Goal: Transaction & Acquisition: Purchase product/service

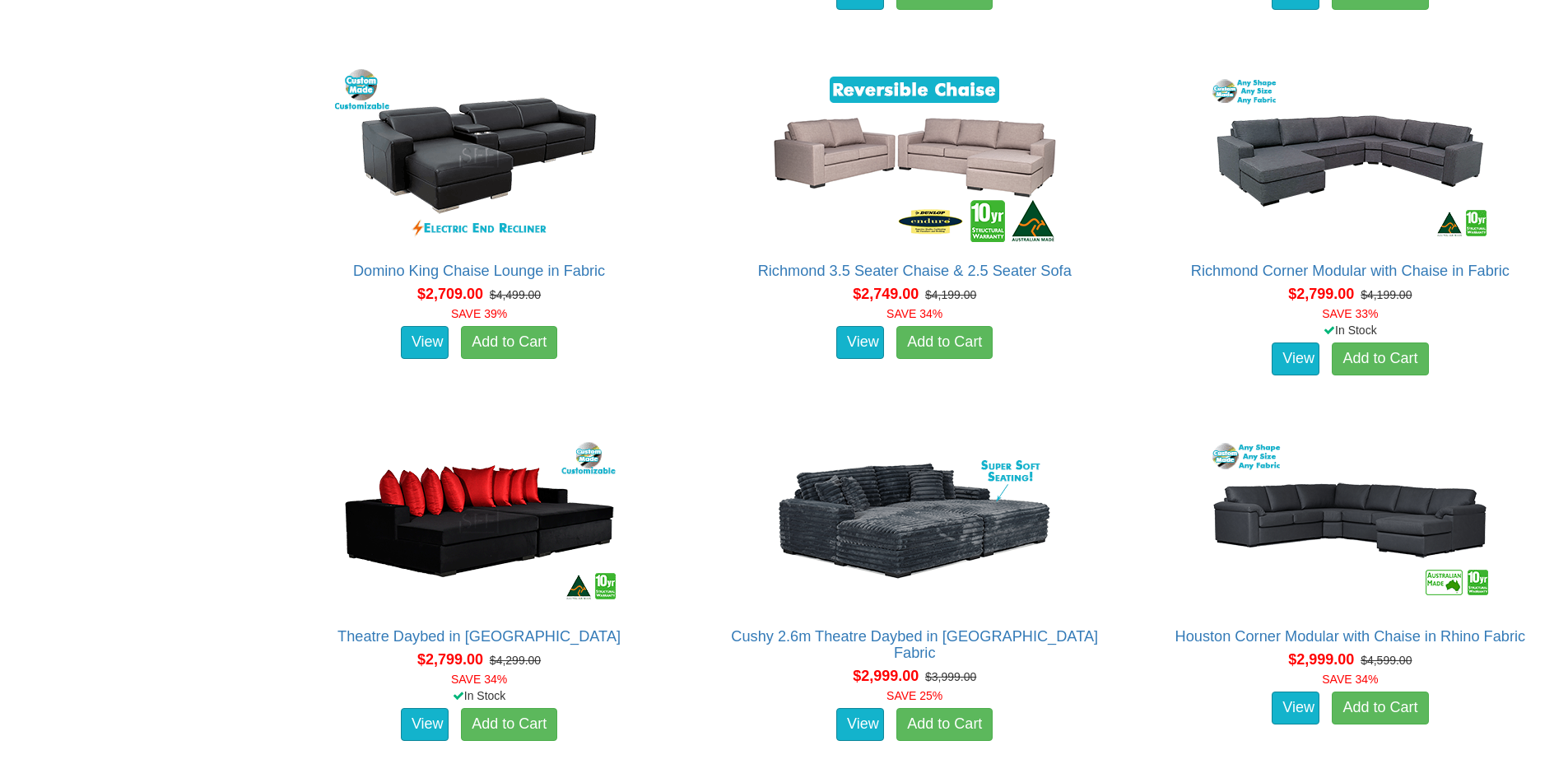
scroll to position [3278, 0]
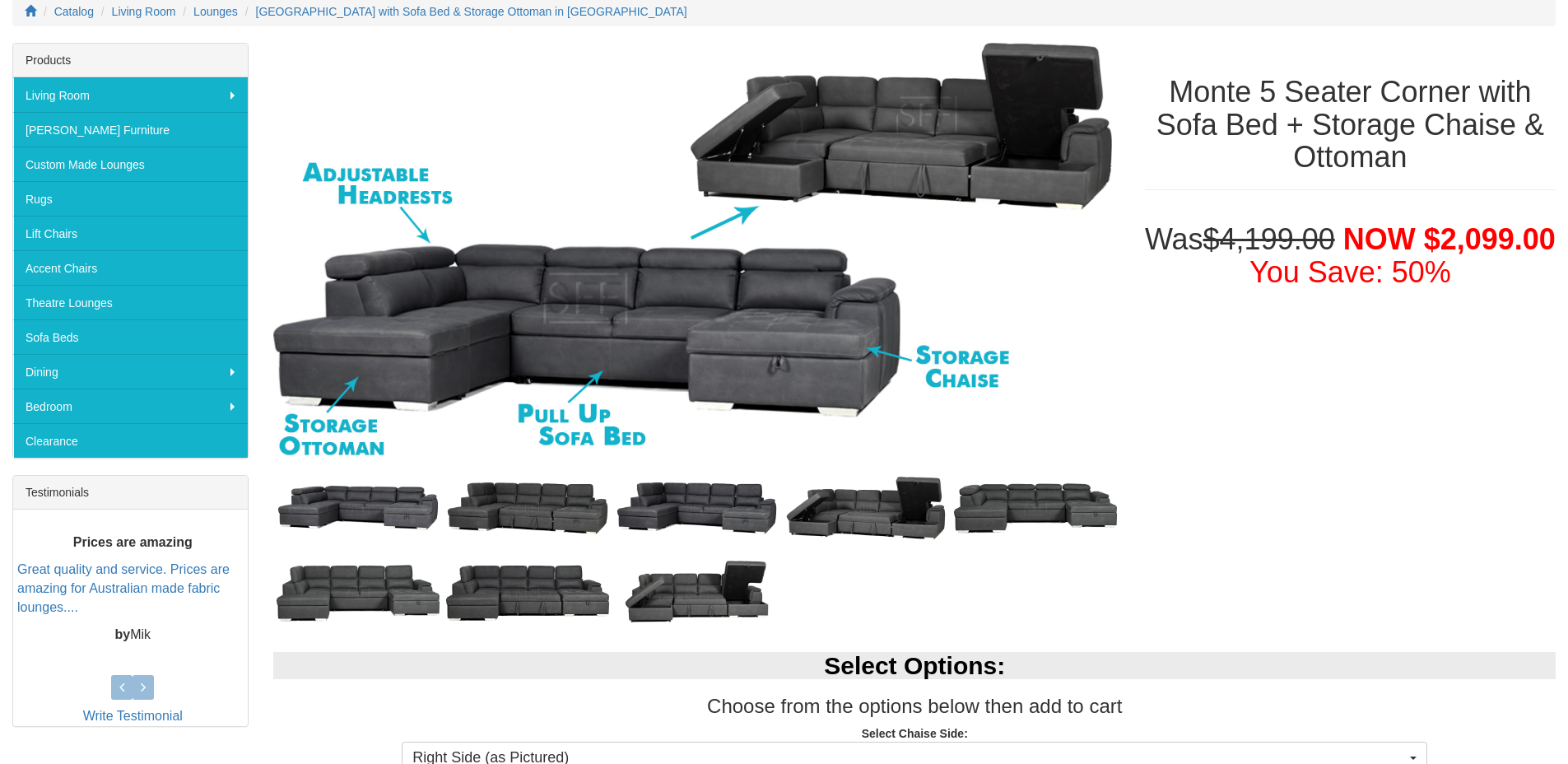
scroll to position [248, 0]
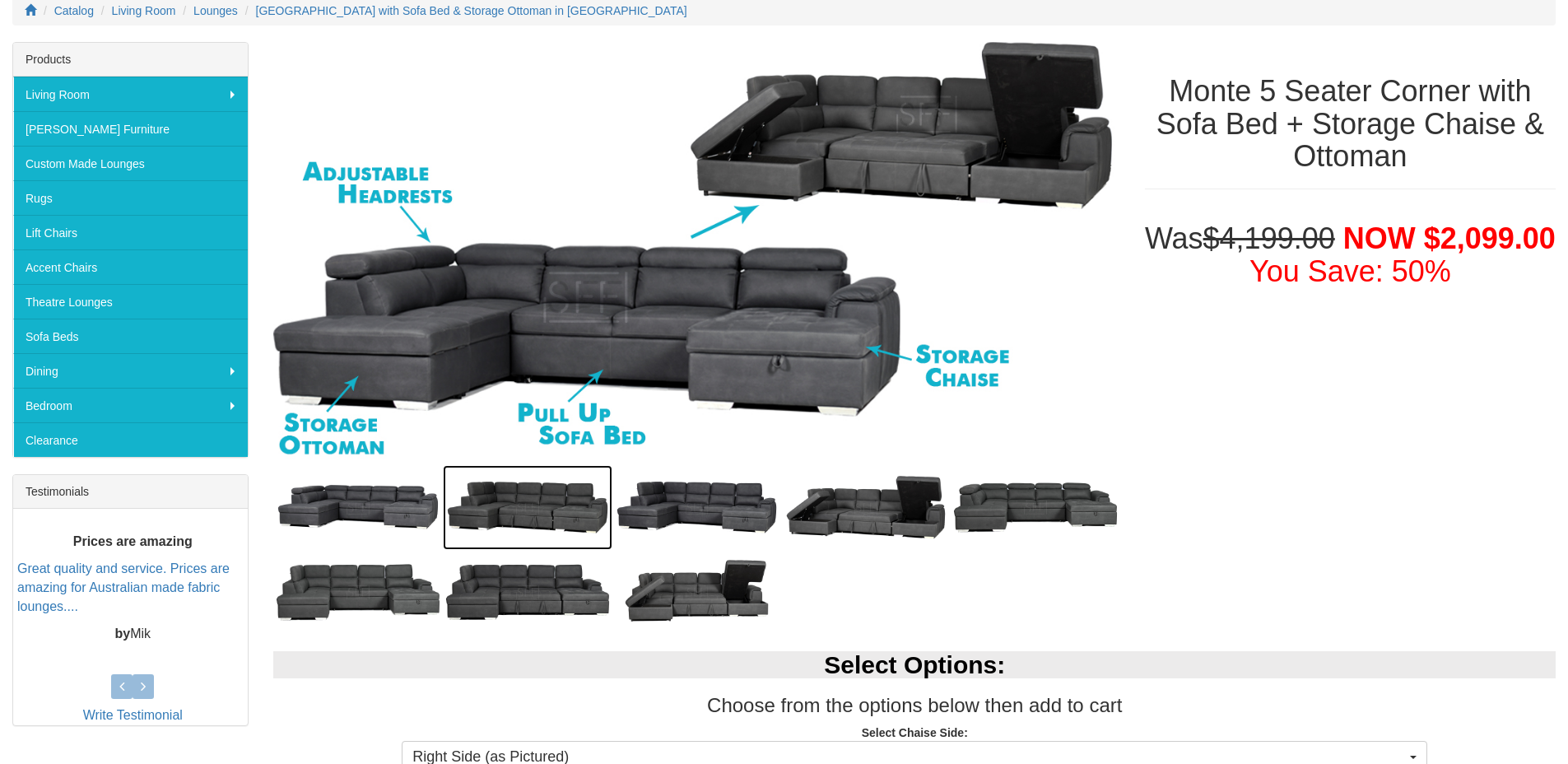
click at [568, 524] on img at bounding box center [528, 507] width 169 height 85
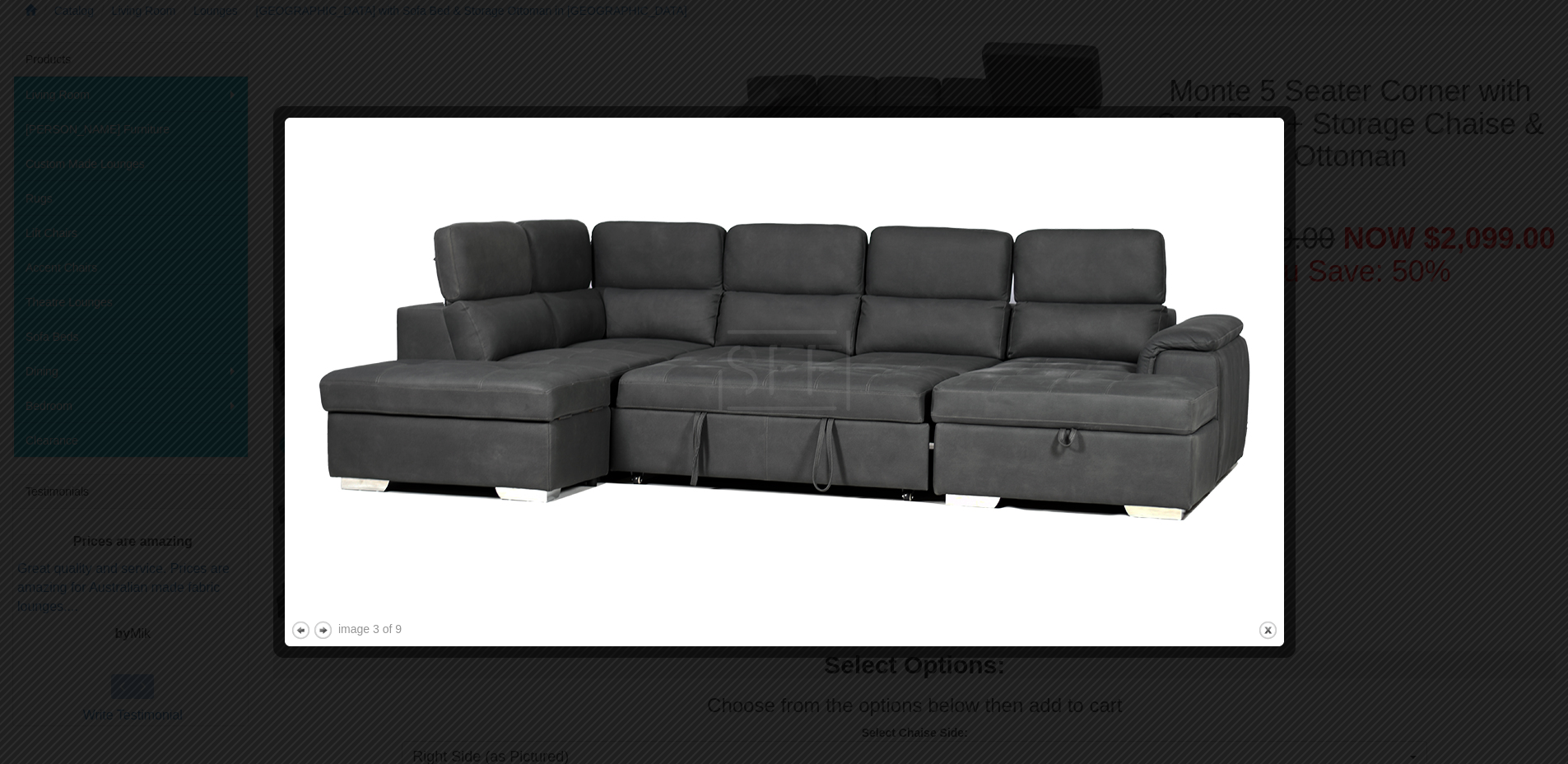
click at [1389, 461] on div at bounding box center [784, 382] width 1568 height 764
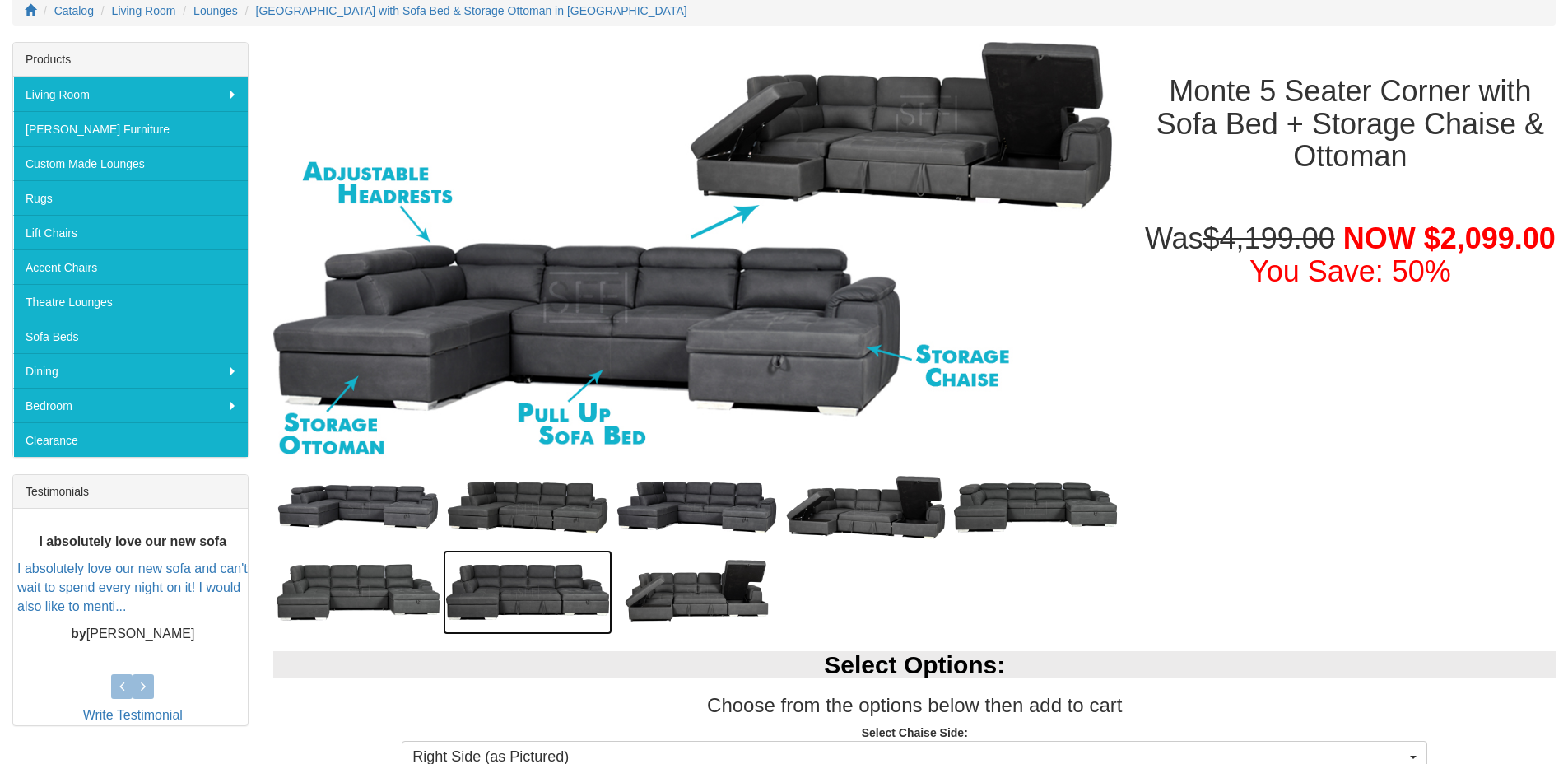
click at [543, 593] on img at bounding box center [528, 592] width 169 height 85
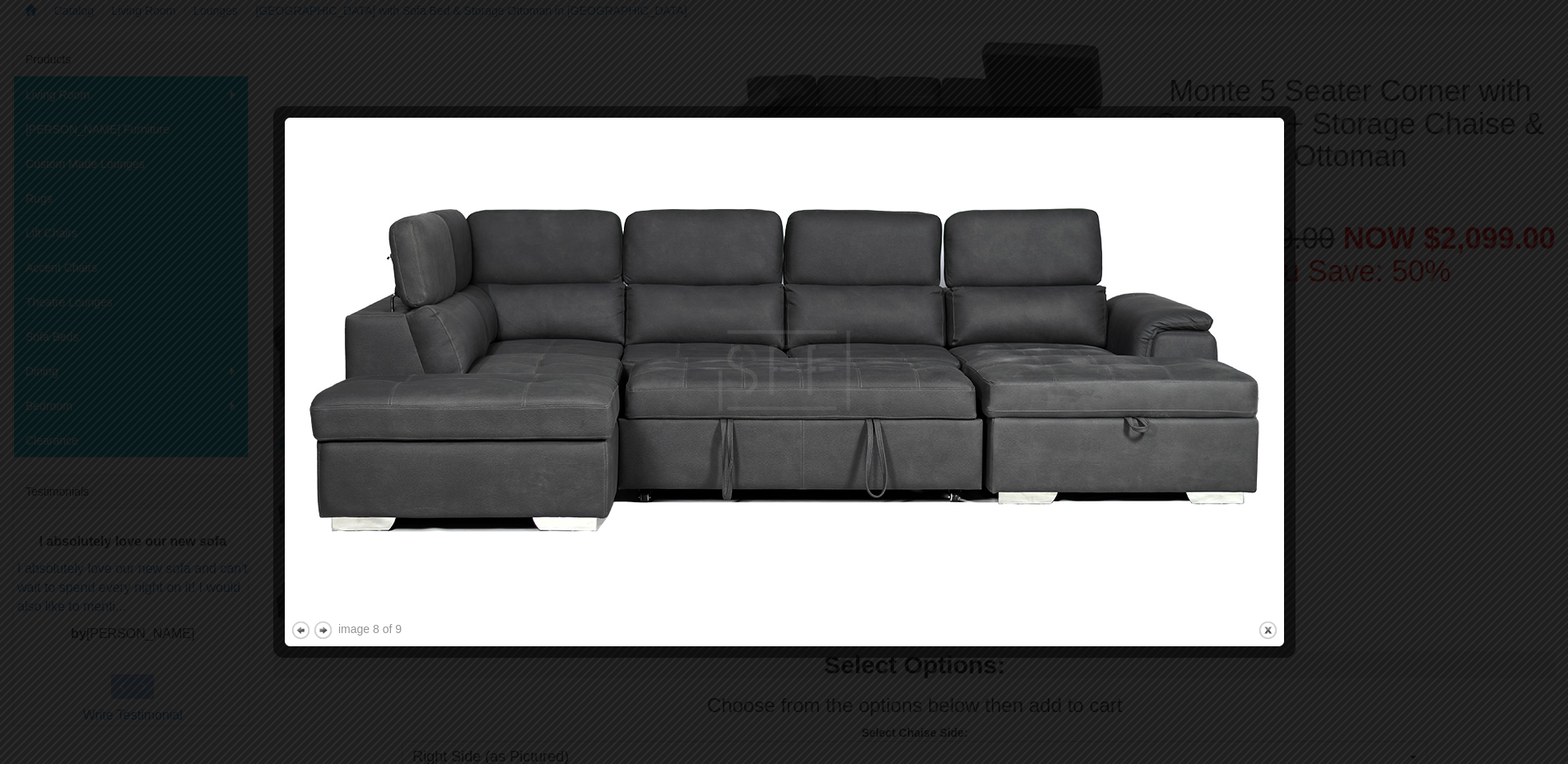
click at [1378, 433] on div at bounding box center [784, 382] width 1568 height 764
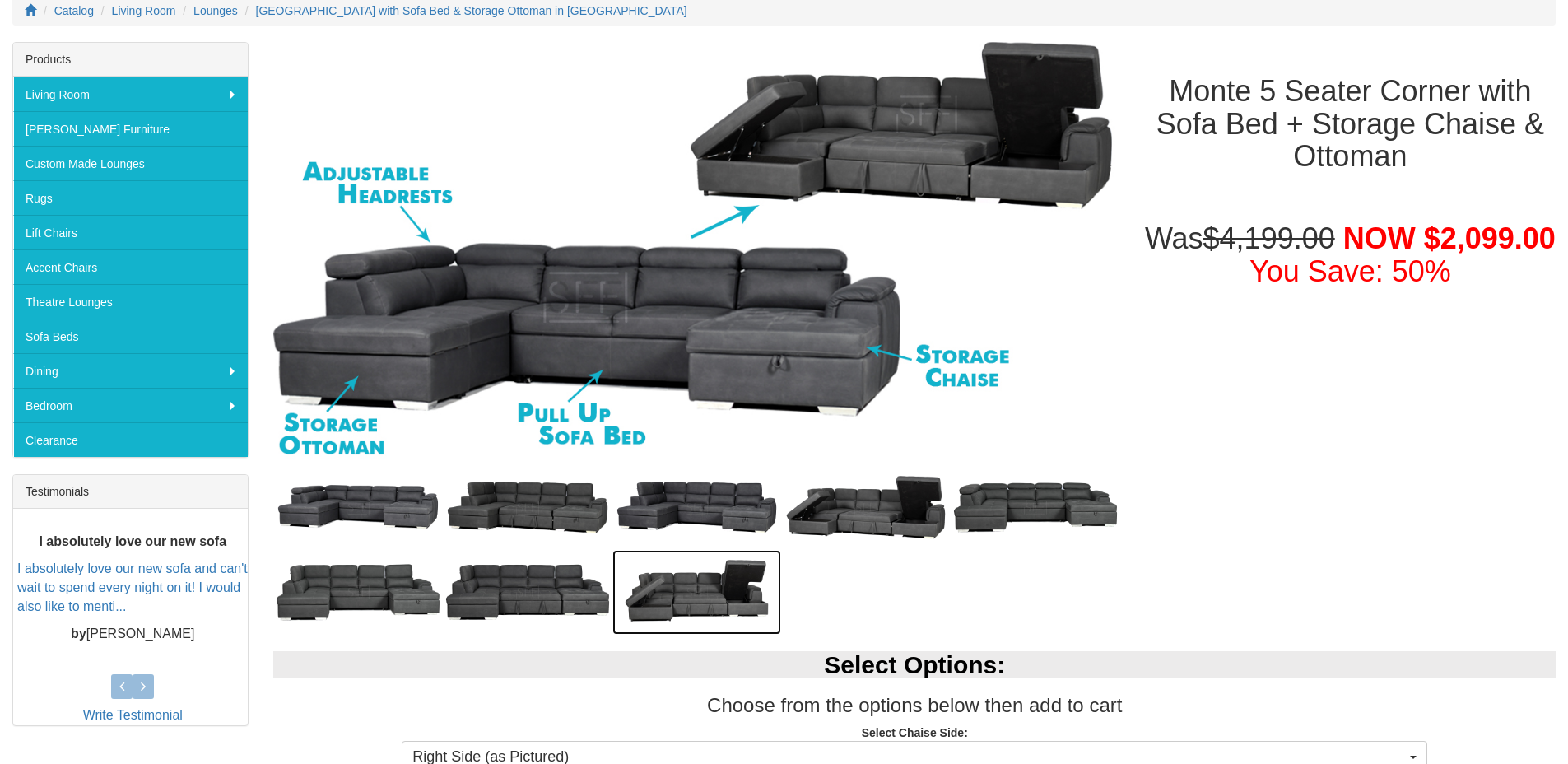
click at [718, 608] on img at bounding box center [697, 592] width 169 height 85
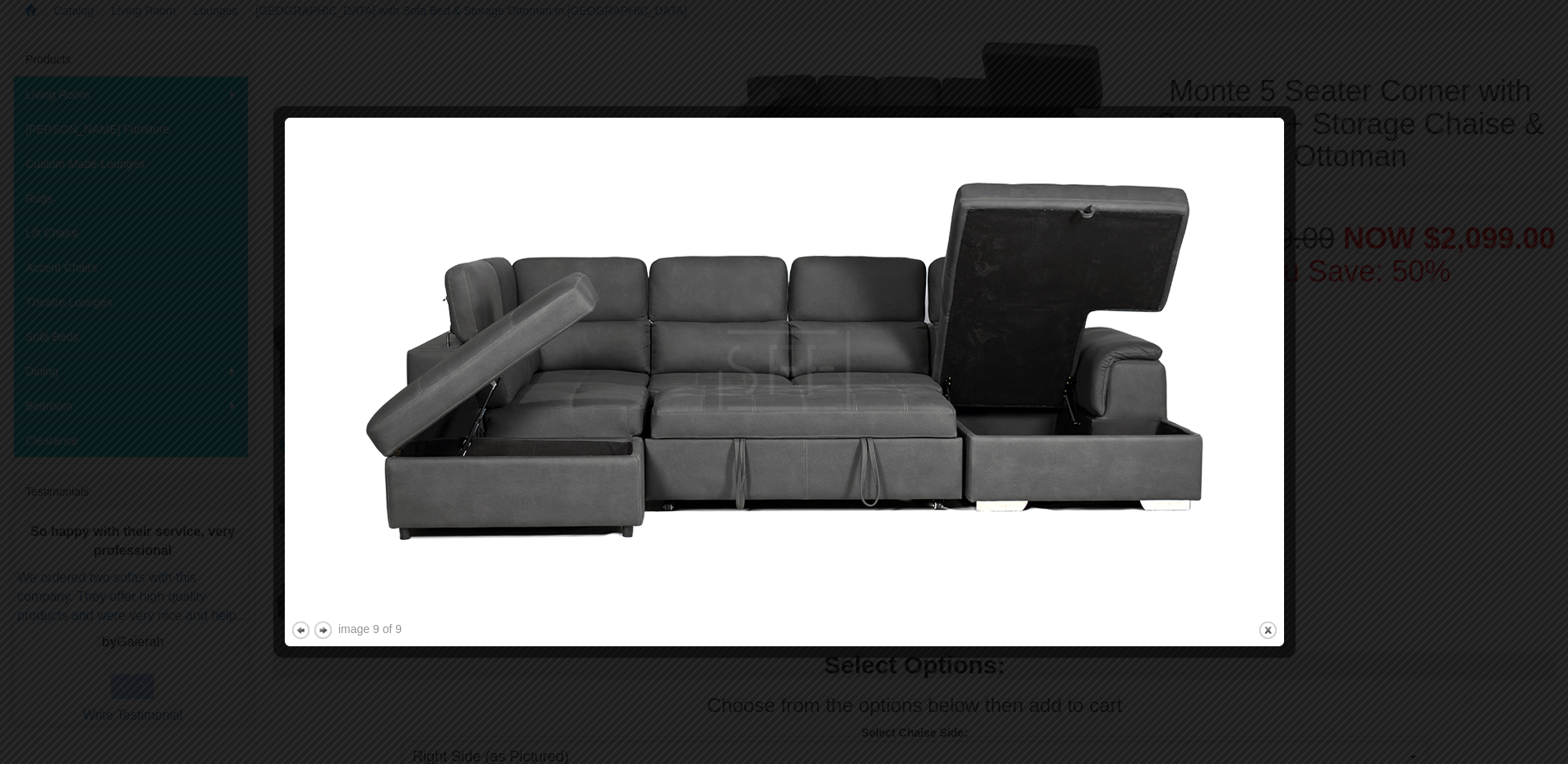
click at [1424, 522] on div at bounding box center [784, 382] width 1568 height 764
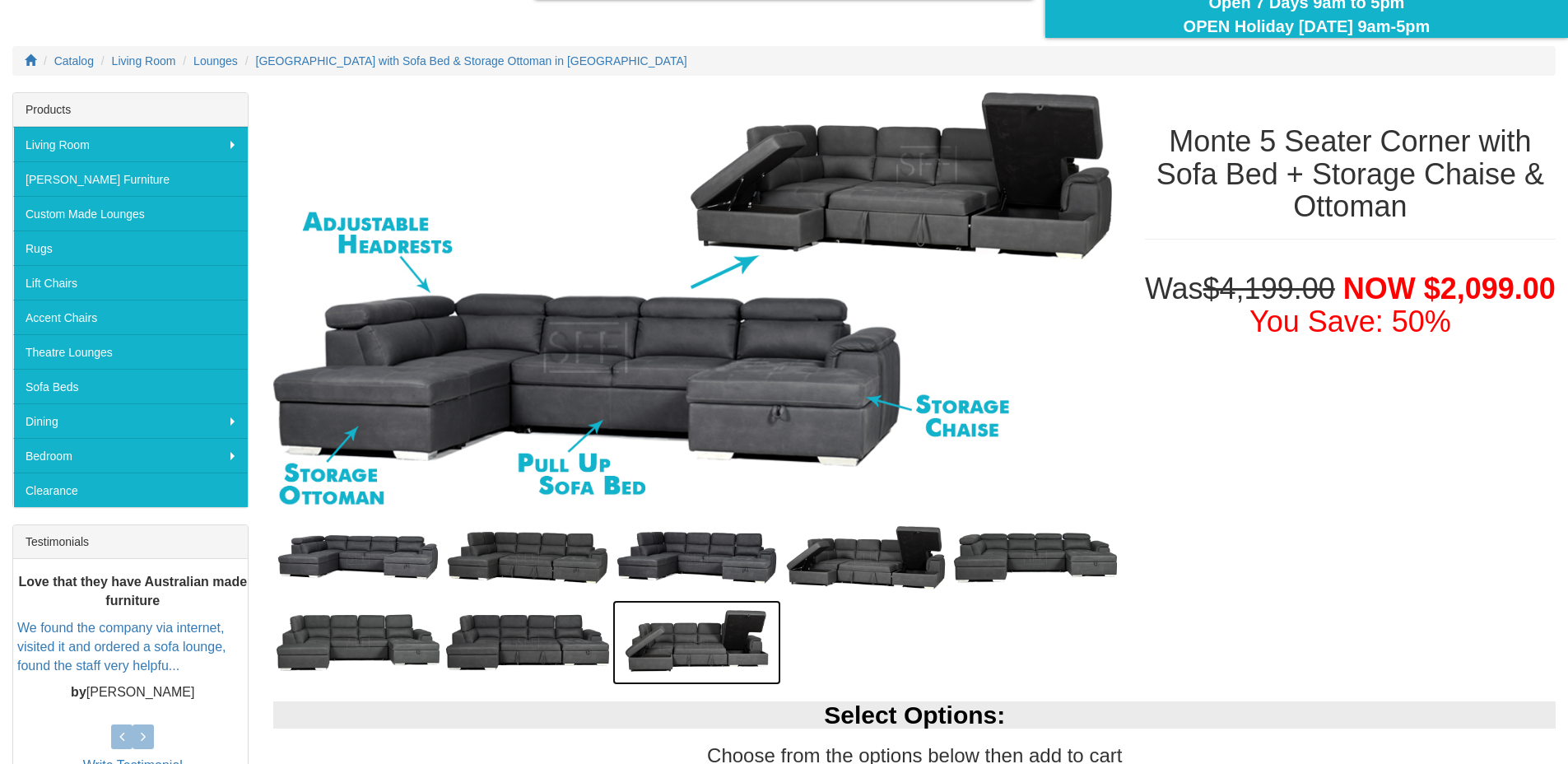
scroll to position [0, 0]
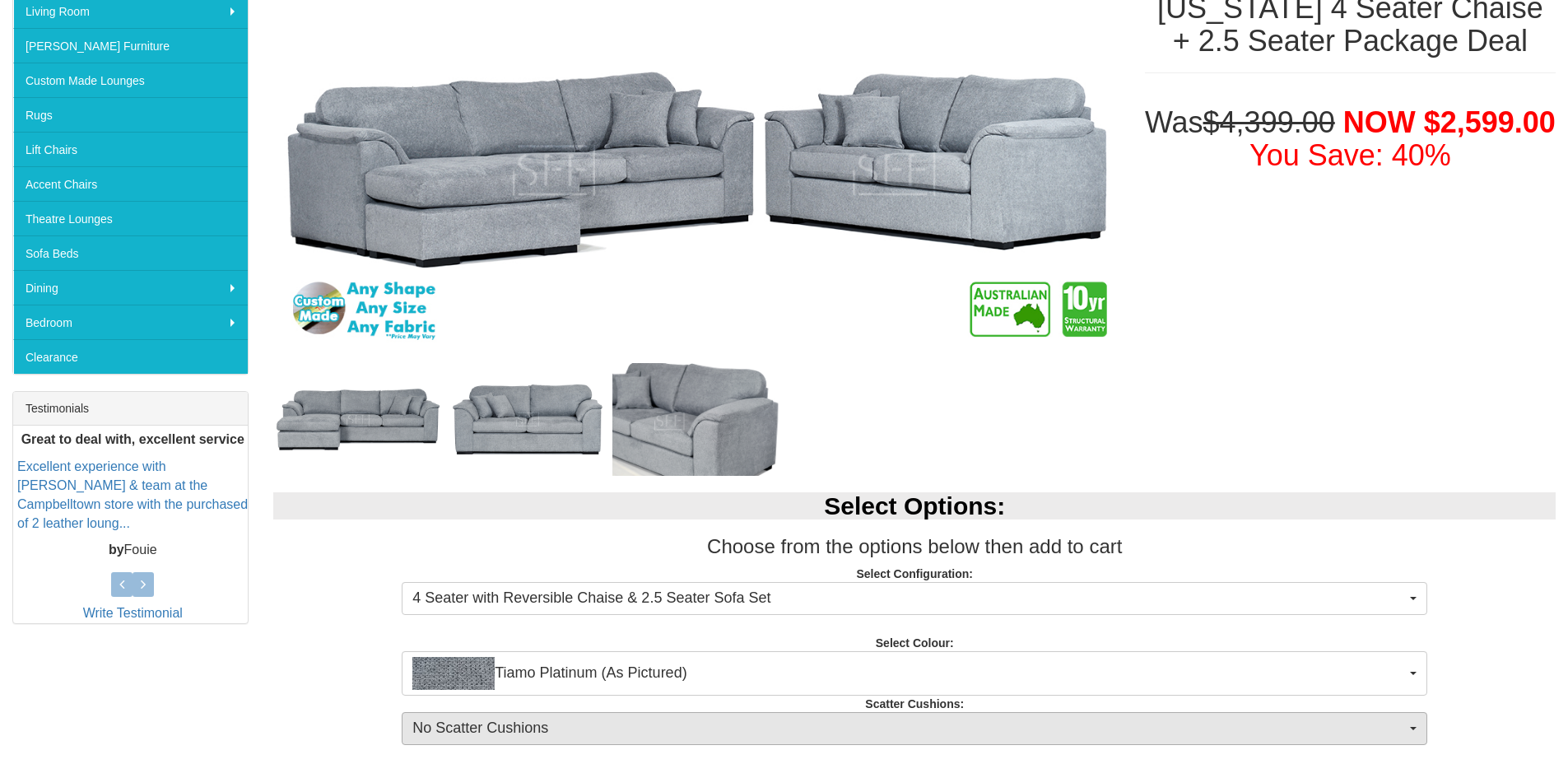
scroll to position [371, 0]
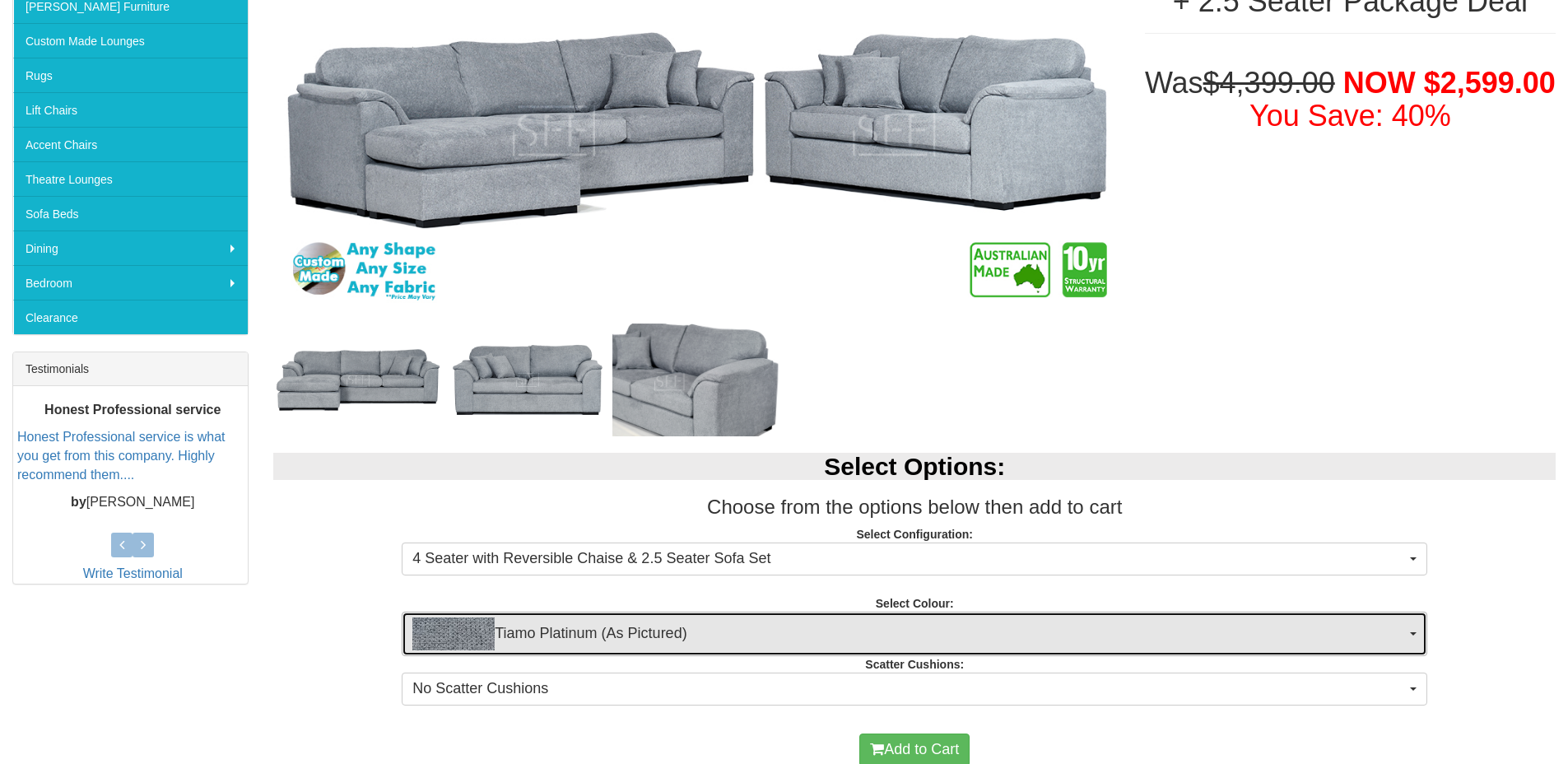
click at [851, 621] on span "Tiamo Platinum (As Pictured)" at bounding box center [909, 634] width 994 height 33
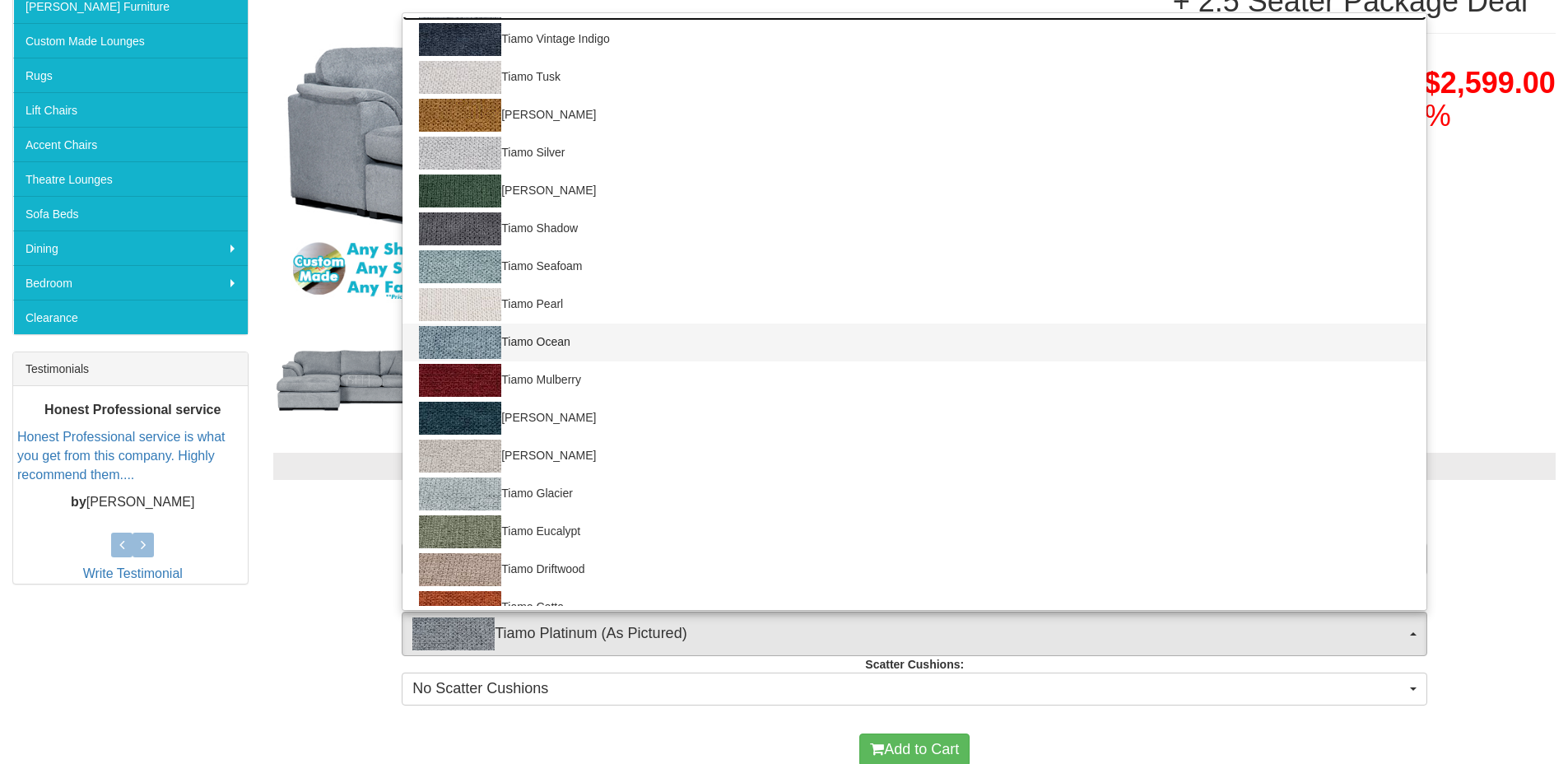
scroll to position [131, 0]
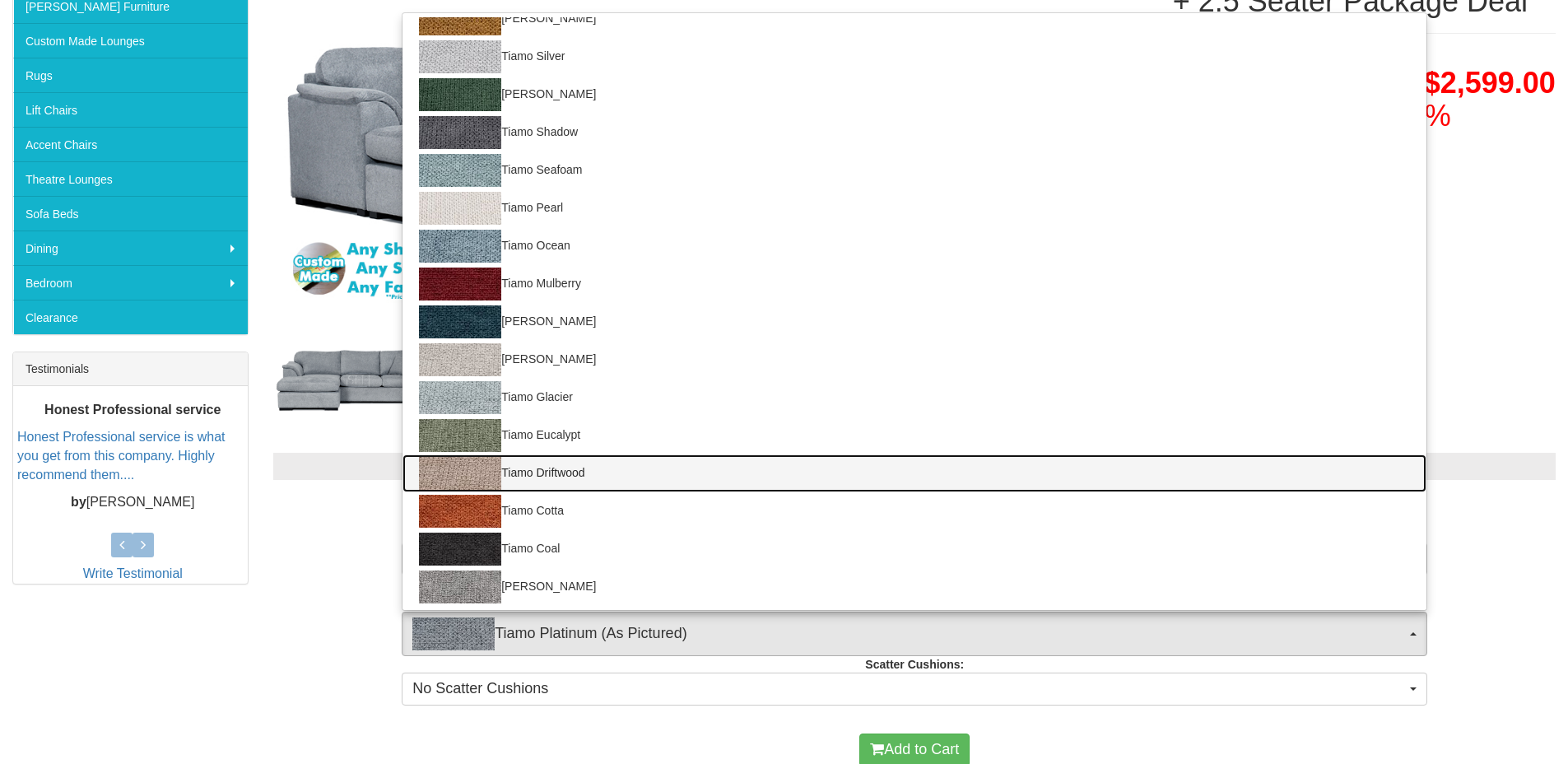
click at [557, 474] on link "Tiamo Driftwood" at bounding box center [914, 474] width 1024 height 38
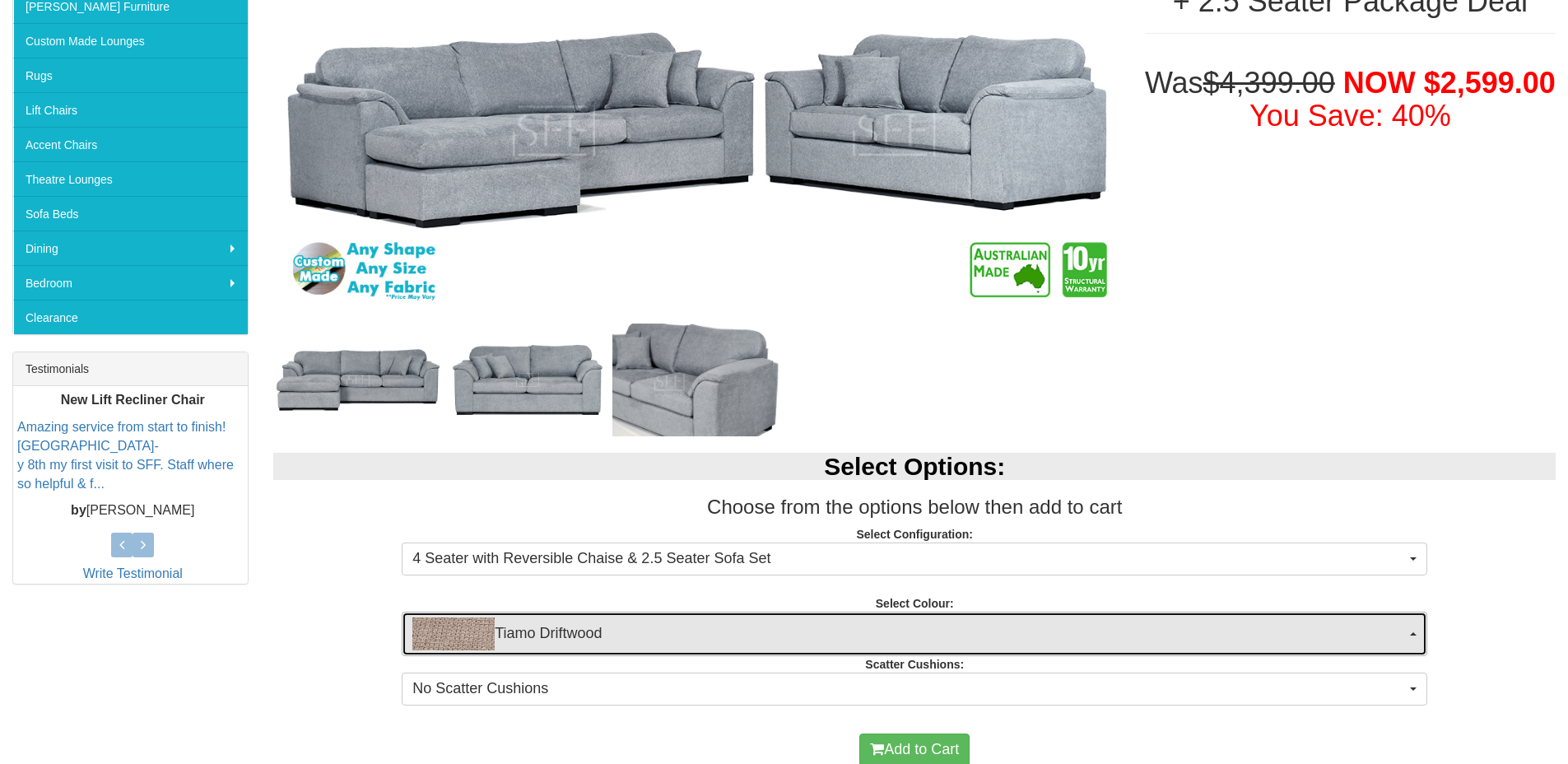
click at [590, 633] on span "Tiamo Driftwood" at bounding box center [909, 634] width 994 height 33
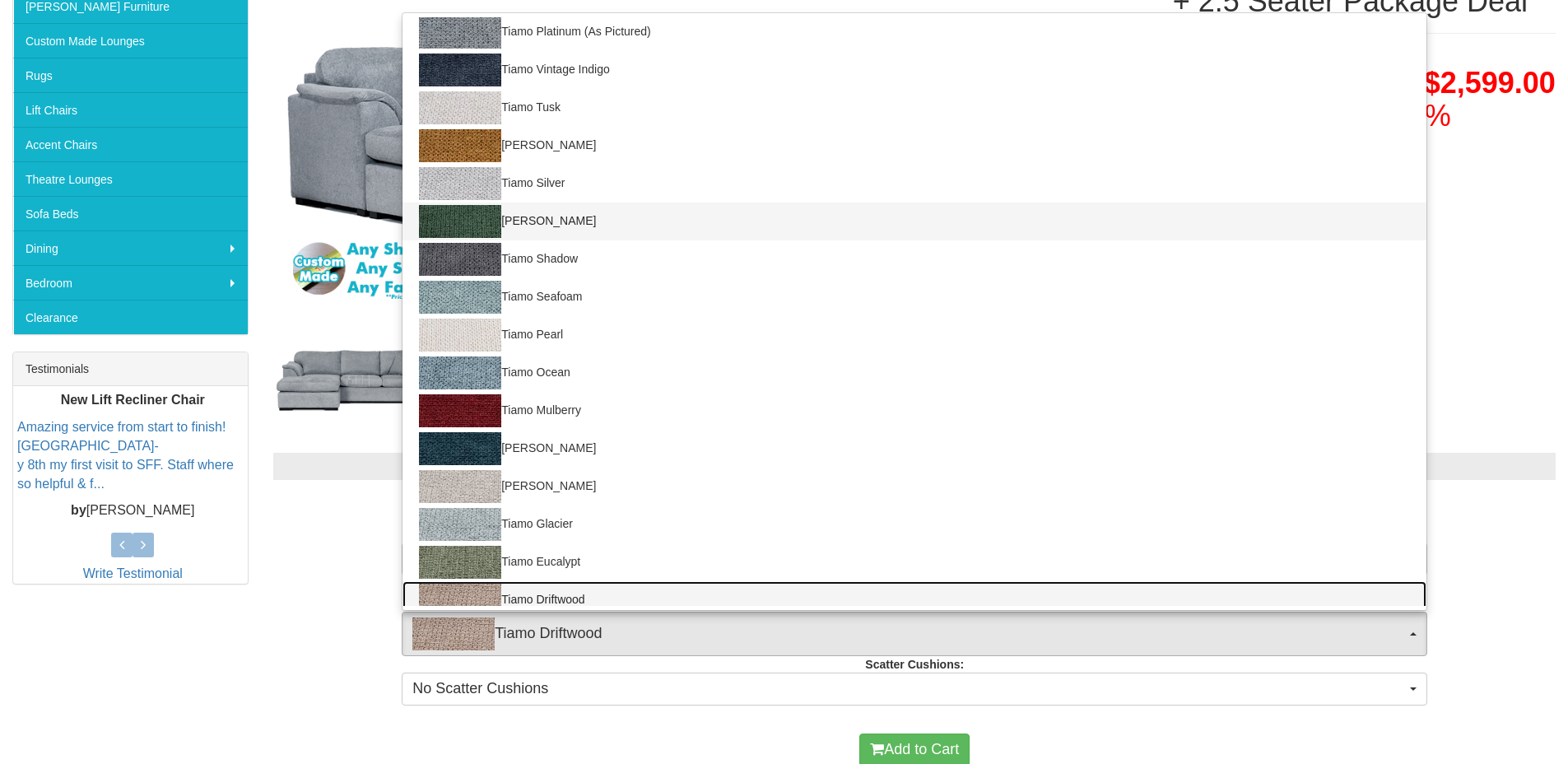
scroll to position [0, 0]
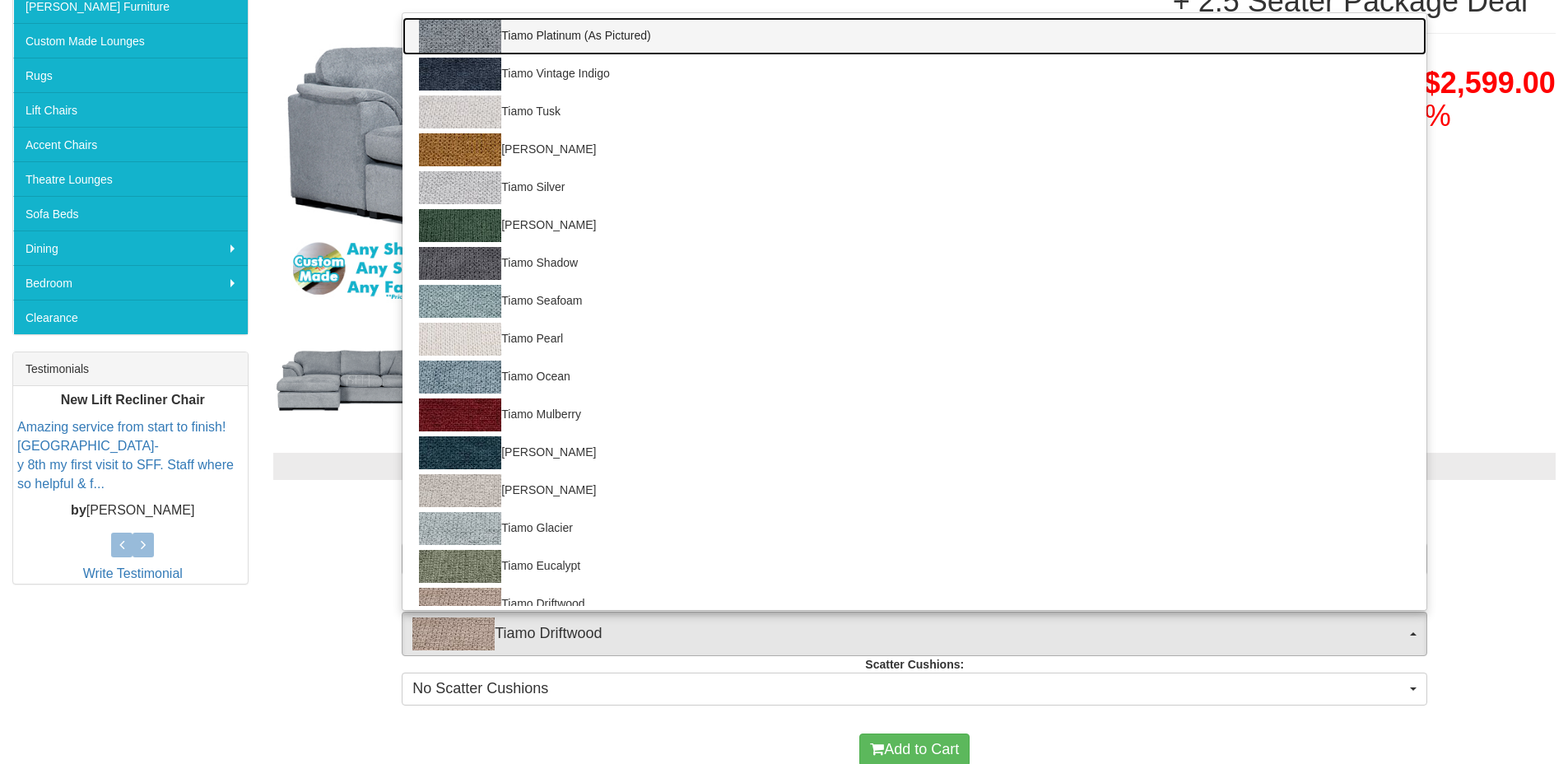
click at [640, 30] on link "Tiamo Platinum (As Pictured)" at bounding box center [914, 36] width 1024 height 38
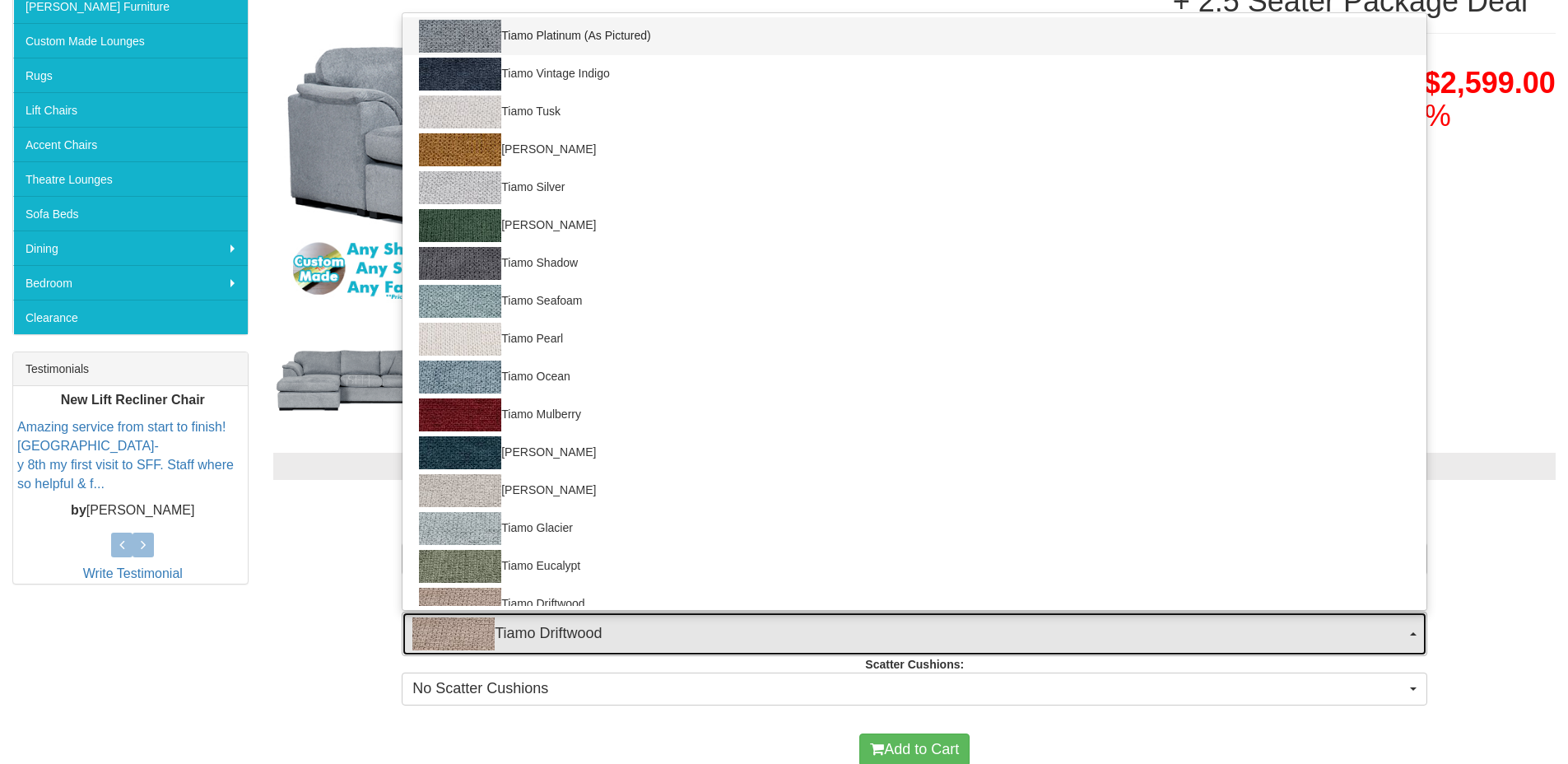
select select "2053"
